Goal: Transaction & Acquisition: Purchase product/service

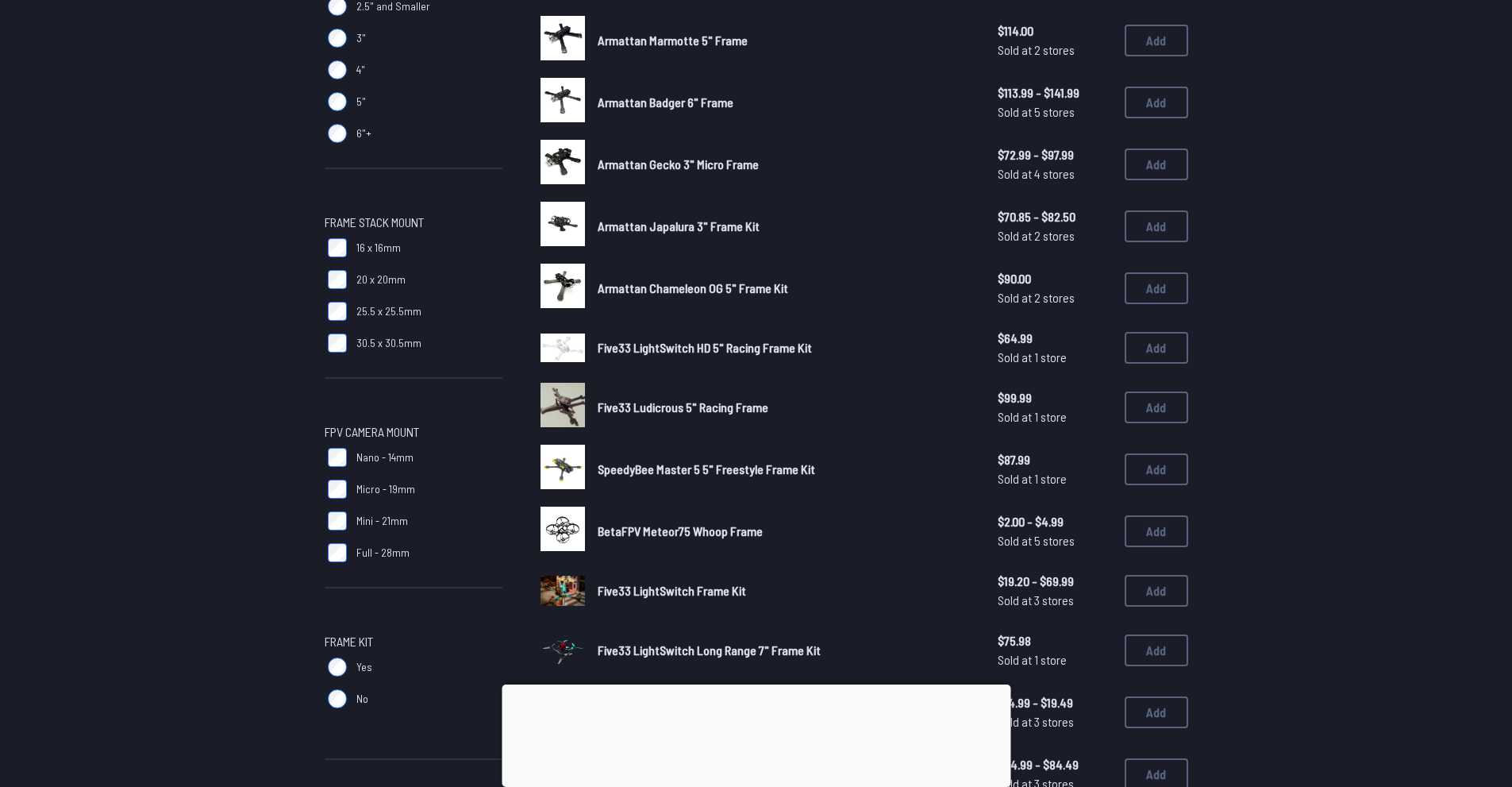
scroll to position [1112, 0]
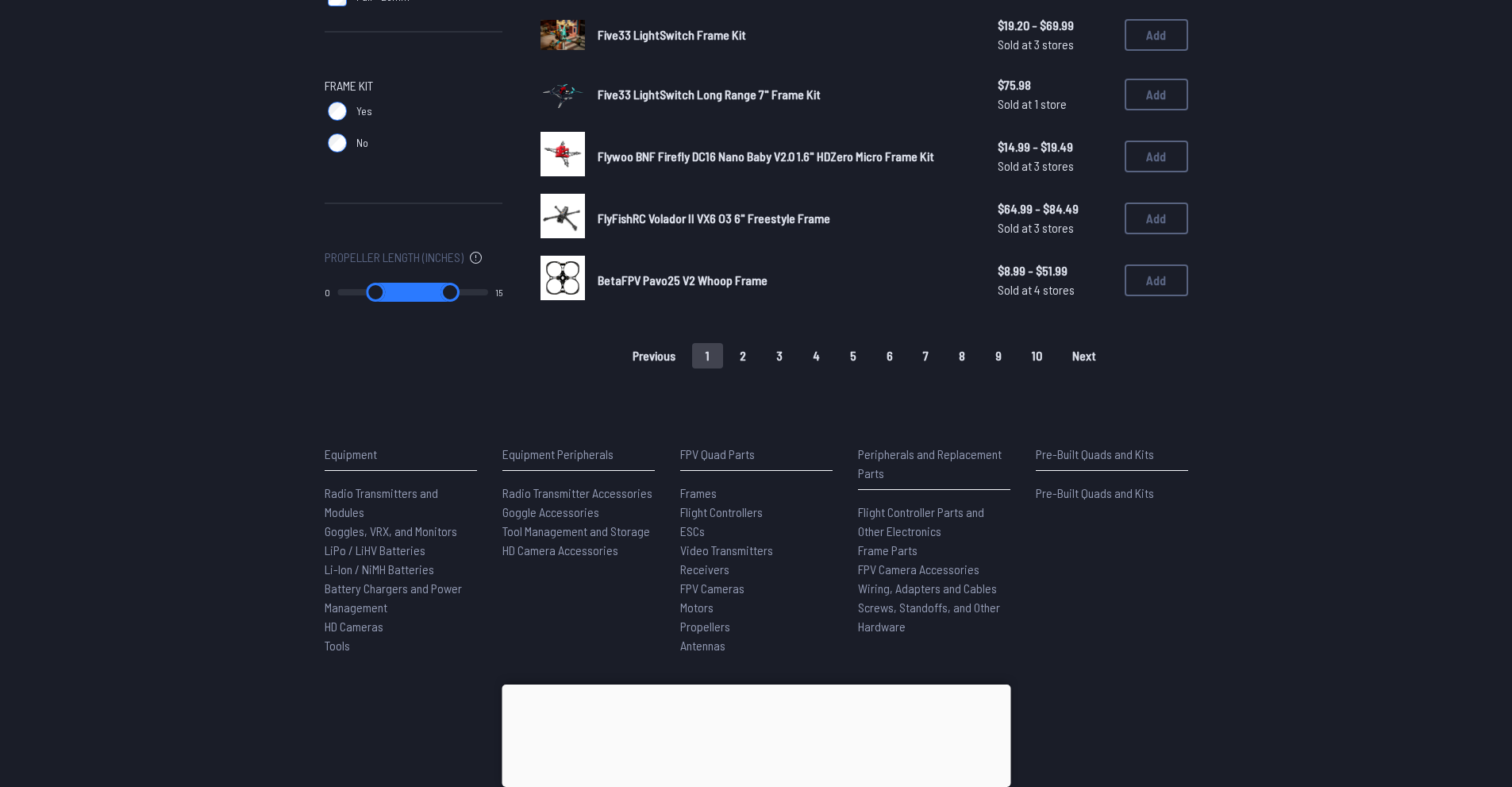
click at [763, 685] on div at bounding box center [756, 685] width 509 height 0
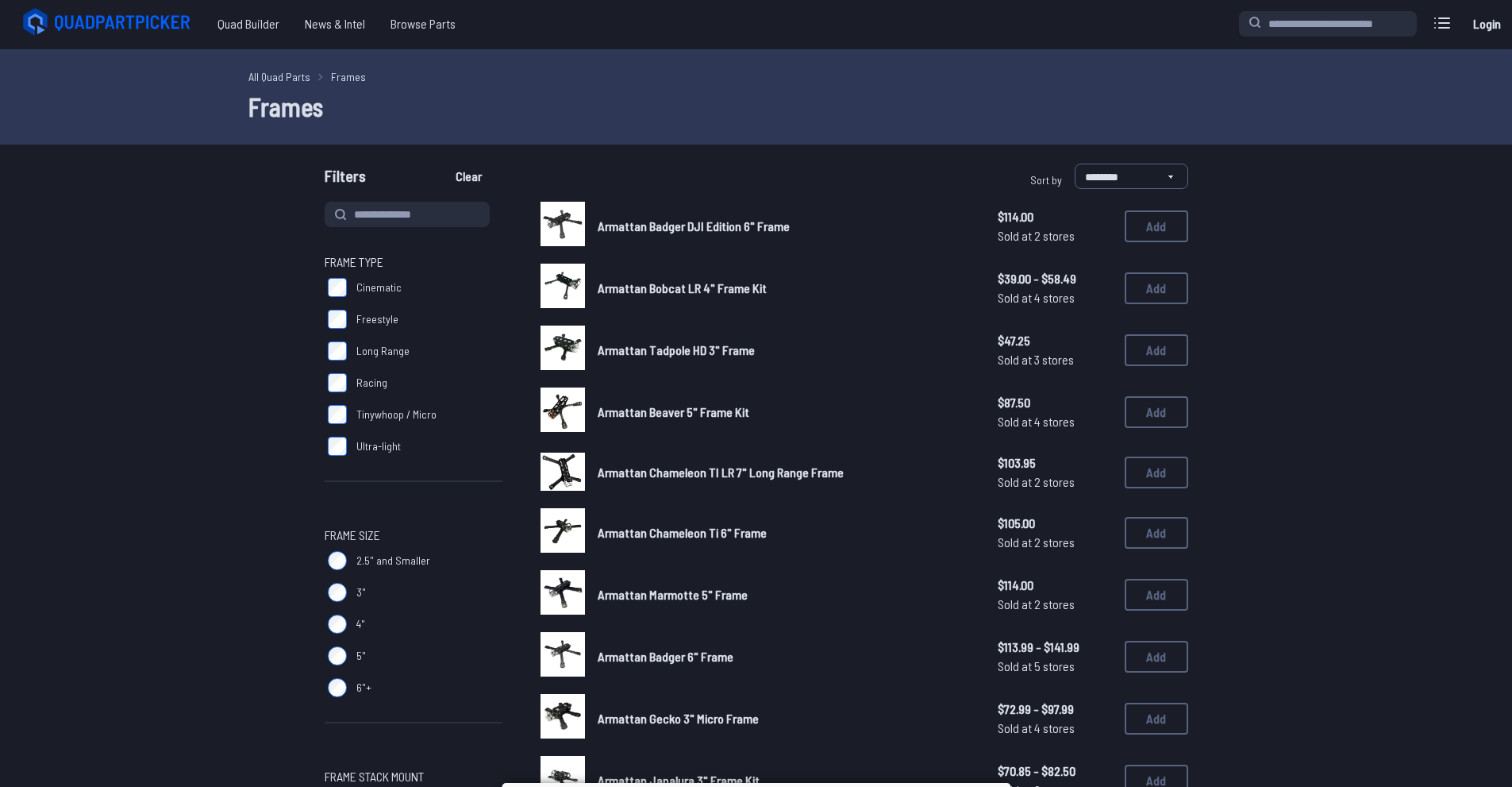
scroll to position [0, 0]
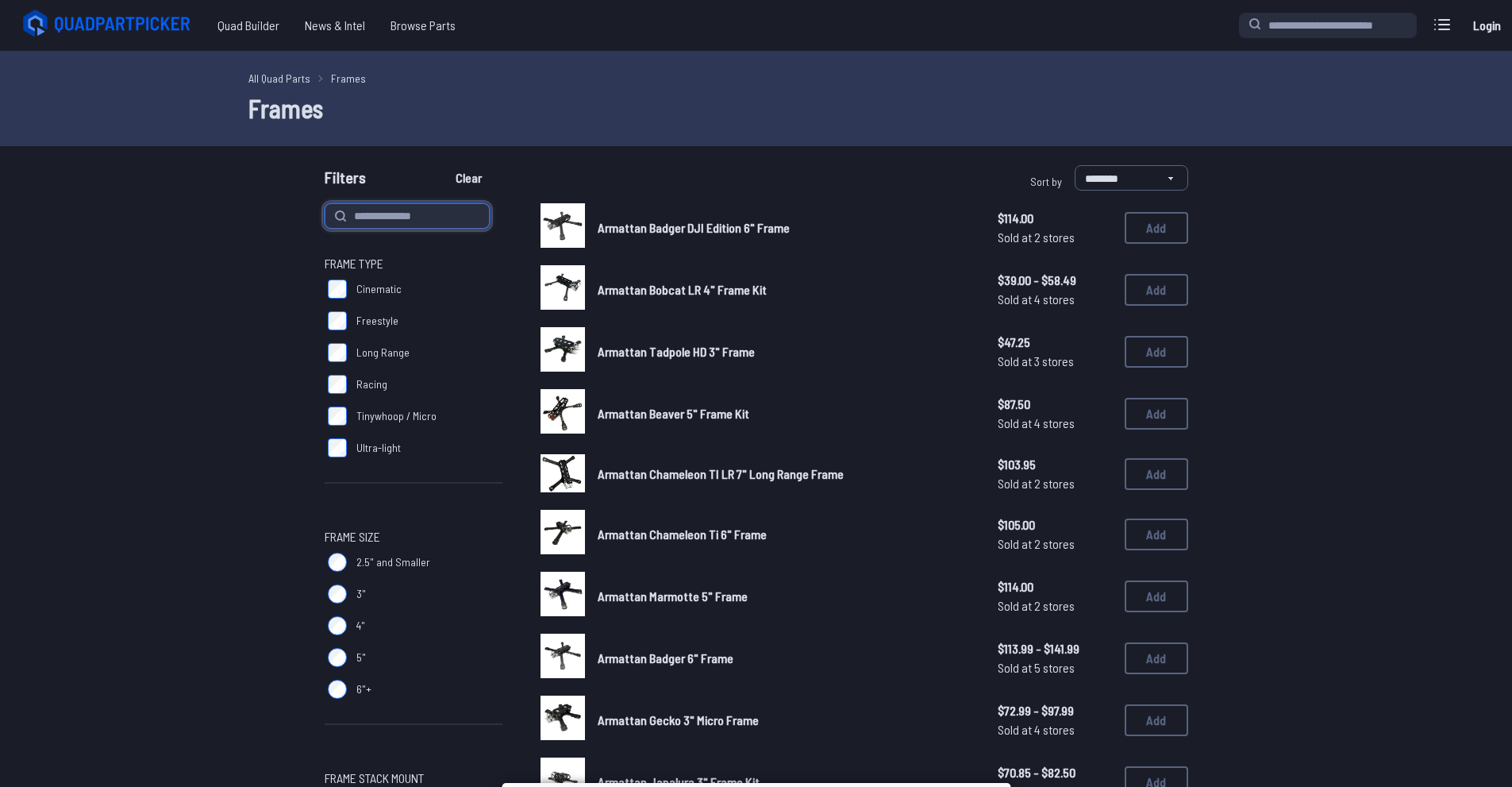
click at [384, 209] on input at bounding box center [407, 216] width 165 height 26
click at [351, 330] on label "Freestyle" at bounding box center [413, 320] width 178 height 31
click at [357, 665] on span "5"" at bounding box center [362, 657] width 10 height 16
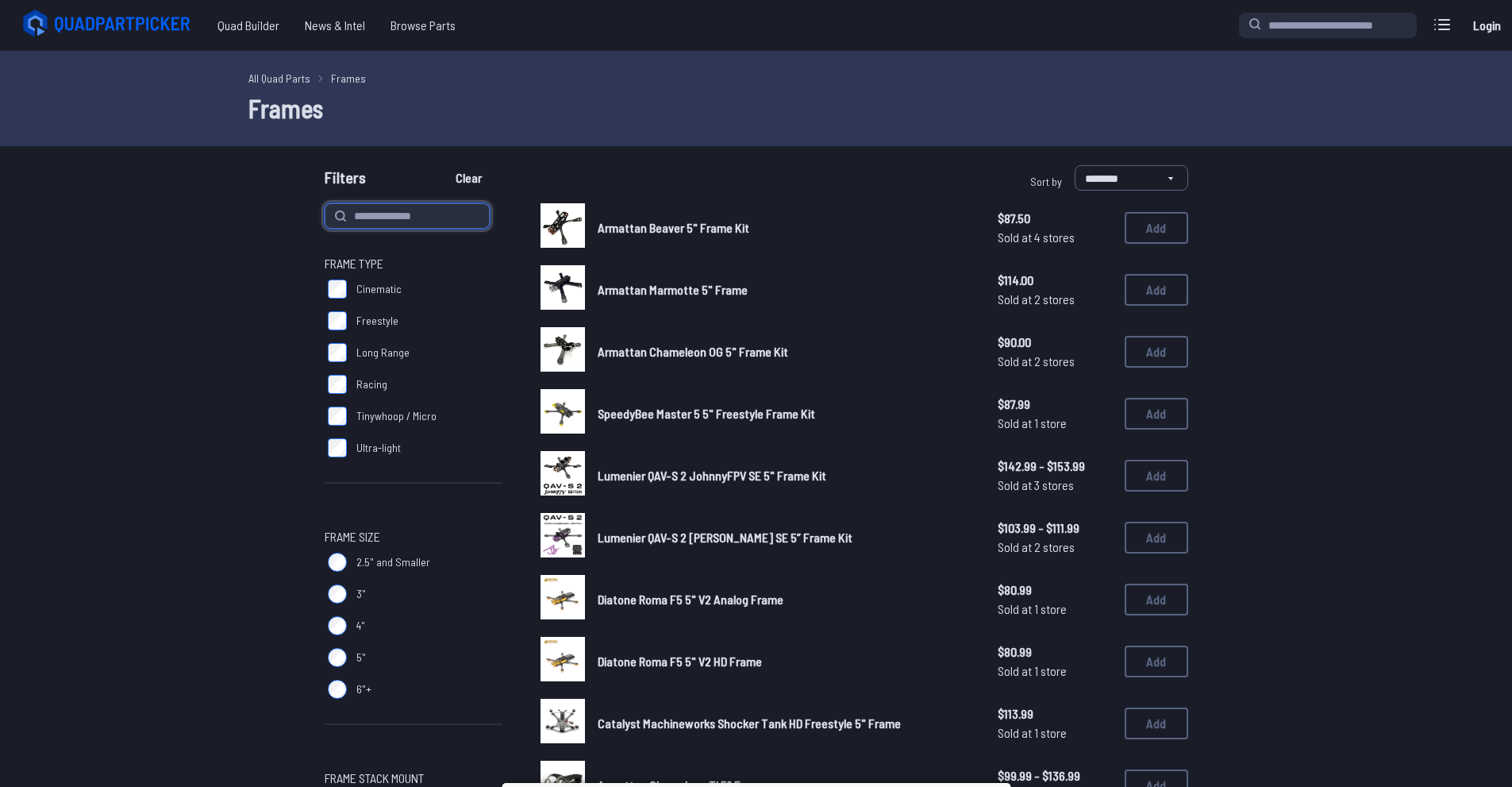
click at [396, 213] on input at bounding box center [407, 216] width 165 height 26
type input "*****"
click at [442, 165] on button "Clear" at bounding box center [469, 178] width 53 height 26
type input "*****"
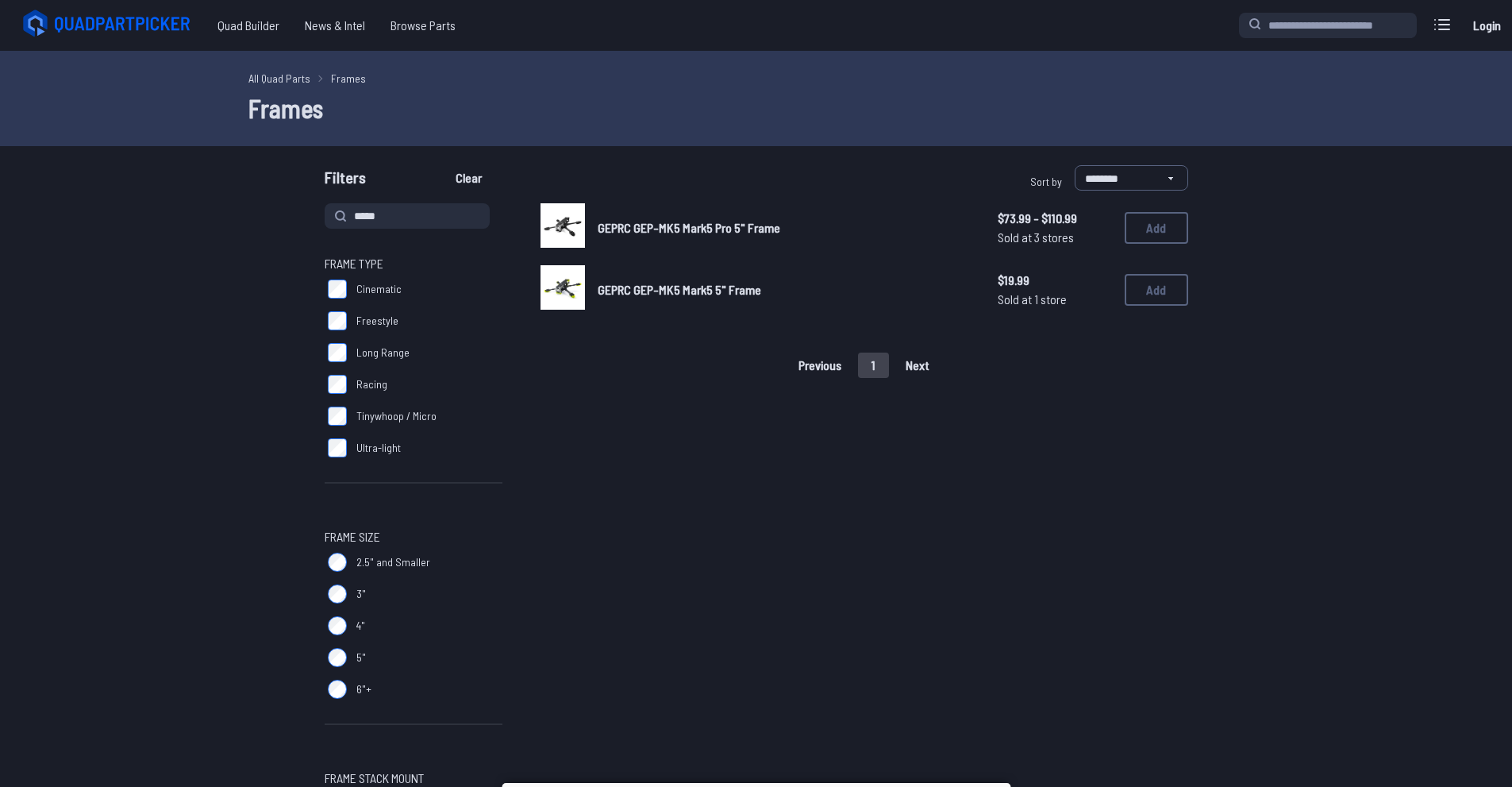
click at [711, 226] on span "GEPRC GEP-MK5 Mark5 Pro 5" Frame" at bounding box center [689, 227] width 183 height 15
click at [571, 229] on div at bounding box center [562, 225] width 44 height 44
drag, startPoint x: 1077, startPoint y: 211, endPoint x: 989, endPoint y: 211, distance: 88.0
click at [989, 211] on div "GEPRC GEP-MK5 Mark5 Pro 5" Frame $73.99 - $110.99 Sold at 3 stores $73.99 - $11…" at bounding box center [864, 227] width 648 height 49
click at [1034, 216] on span "$73.99 - $110.99" at bounding box center [1055, 218] width 114 height 19
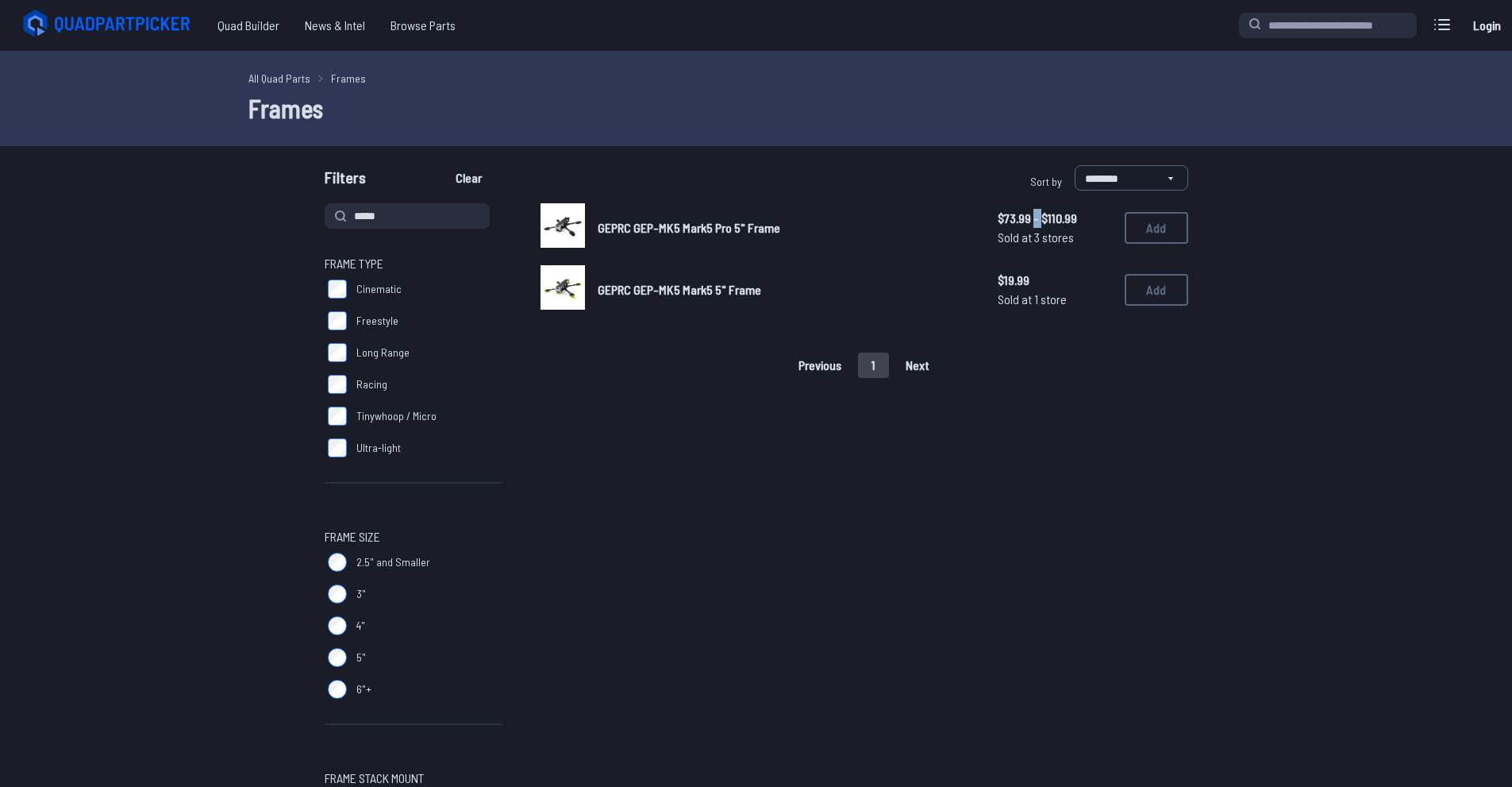
click at [1034, 216] on span "$73.99 - $110.99" at bounding box center [1055, 218] width 114 height 19
click at [1033, 216] on span "$73.99 - $110.99" at bounding box center [1055, 218] width 114 height 19
click at [1032, 216] on span "$73.99 - $110.99" at bounding box center [1055, 218] width 114 height 19
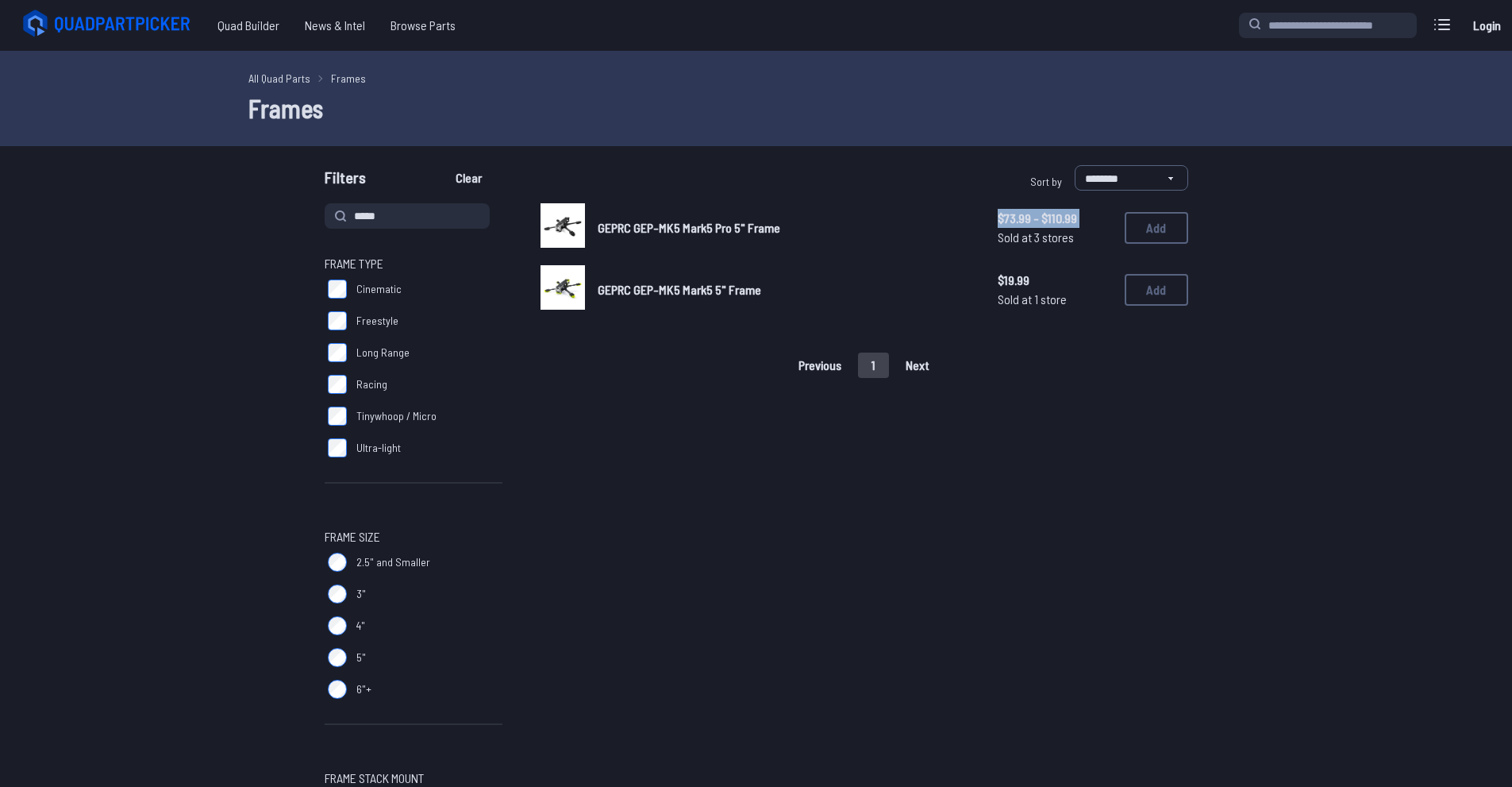
click at [1032, 215] on span "$73.99 - $110.99" at bounding box center [1055, 218] width 114 height 19
click at [1030, 216] on span "$73.99 - $110.99" at bounding box center [1055, 218] width 114 height 19
drag, startPoint x: 1021, startPoint y: 461, endPoint x: 962, endPoint y: 449, distance: 60.2
click at [1150, 222] on button "Add" at bounding box center [1157, 227] width 64 height 31
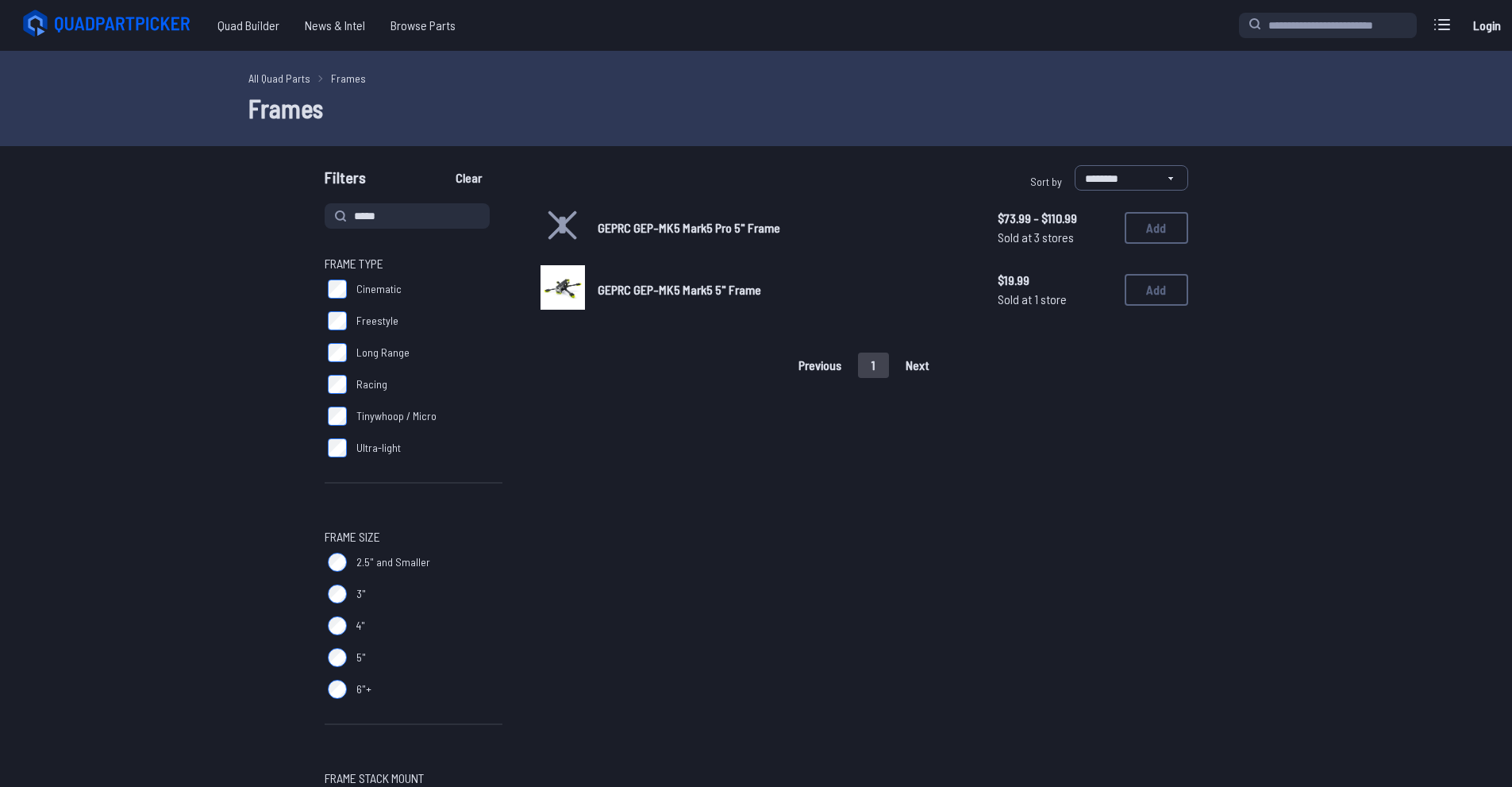
click at [271, 79] on link "All Quad Parts" at bounding box center [279, 78] width 62 height 17
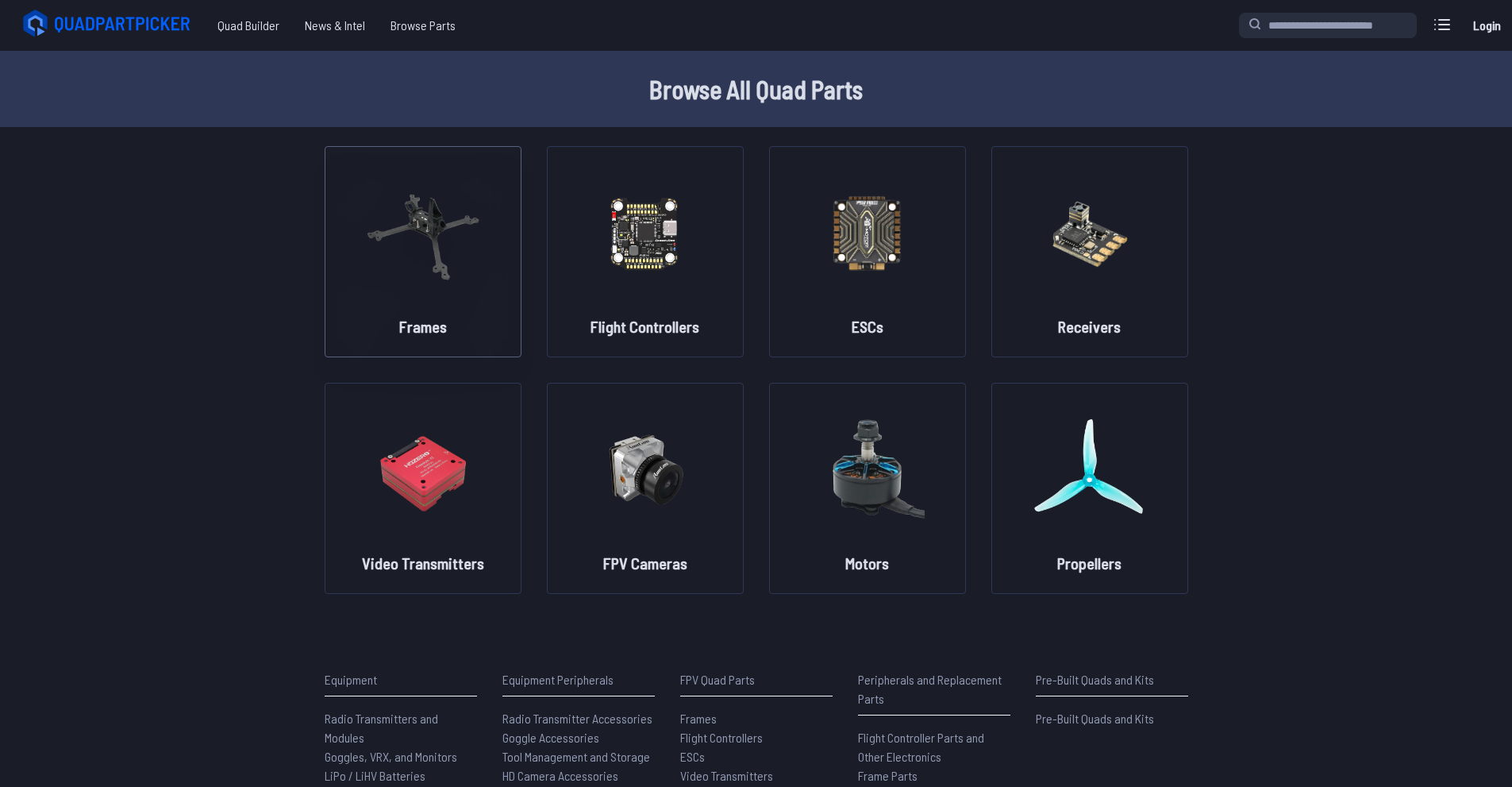
click at [454, 290] on img at bounding box center [423, 232] width 114 height 139
